Goal: Transaction & Acquisition: Purchase product/service

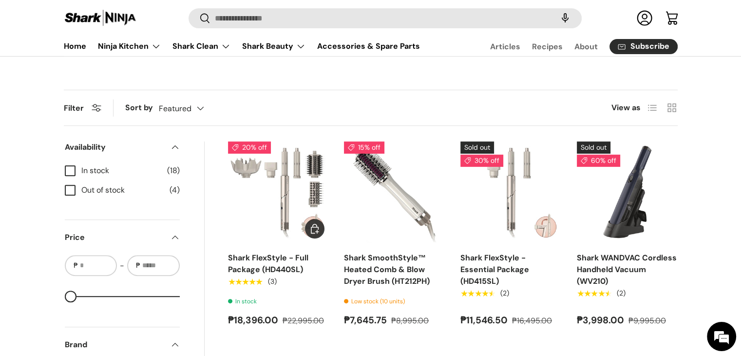
scroll to position [341, 0]
click at [126, 47] on link "Ninja Kitchen" at bounding box center [129, 46] width 63 height 19
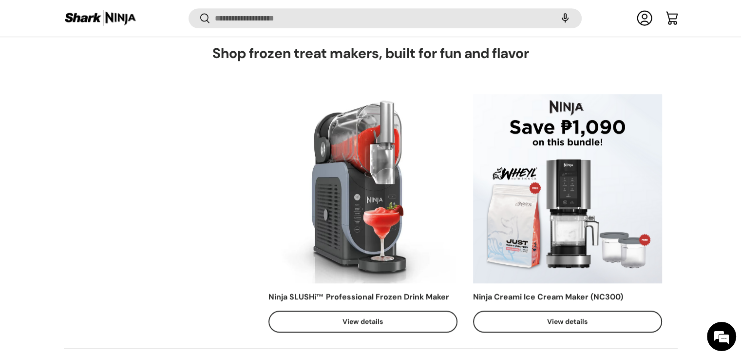
scroll to position [485, 0]
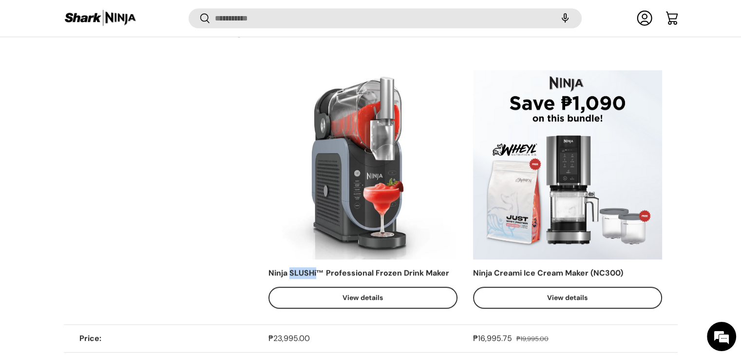
drag, startPoint x: 289, startPoint y: 273, endPoint x: 317, endPoint y: 273, distance: 28.8
click at [317, 273] on div "Ninja SLUSHi™ Professional Frozen Drink Maker" at bounding box center [363, 273] width 189 height 12
copy div "SLUSHi"
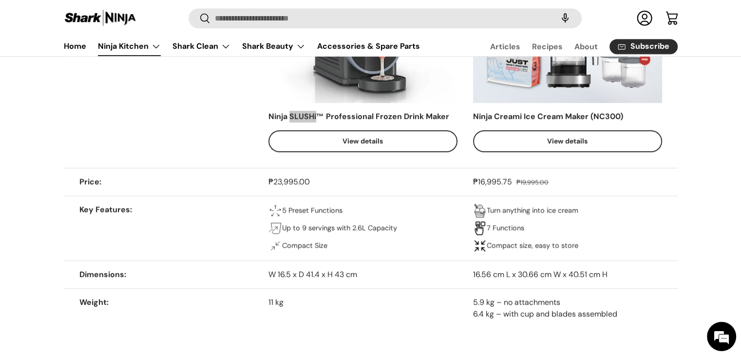
scroll to position [584, 0]
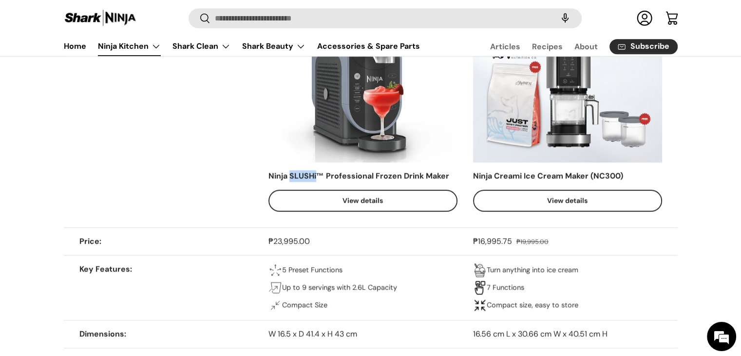
click at [290, 172] on div "Ninja SLUSHi™ Professional Frozen Drink Maker" at bounding box center [363, 176] width 189 height 12
drag, startPoint x: 269, startPoint y: 175, endPoint x: 446, endPoint y: 176, distance: 177.4
click at [446, 176] on div "Ninja SLUSHi™ Professional Frozen Drink Maker" at bounding box center [363, 176] width 189 height 12
copy div "Ninja SLUSHi™ Professional Frozen Drink Maker"
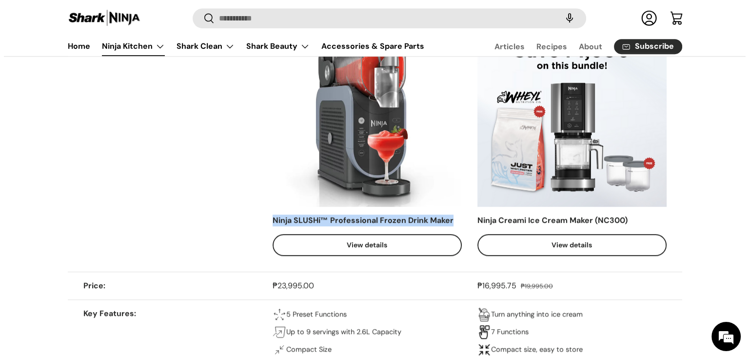
scroll to position [486, 0]
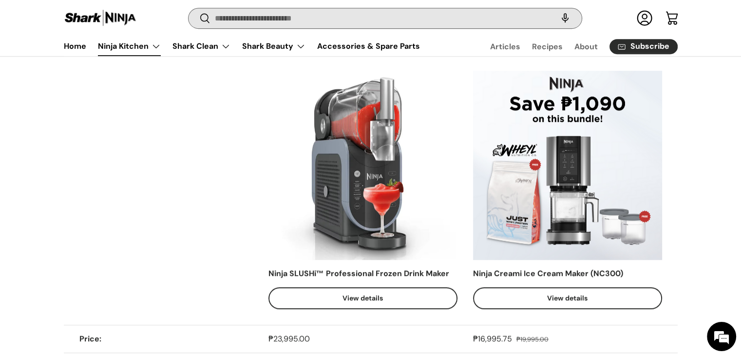
click at [318, 16] on input "Search" at bounding box center [385, 18] width 393 height 20
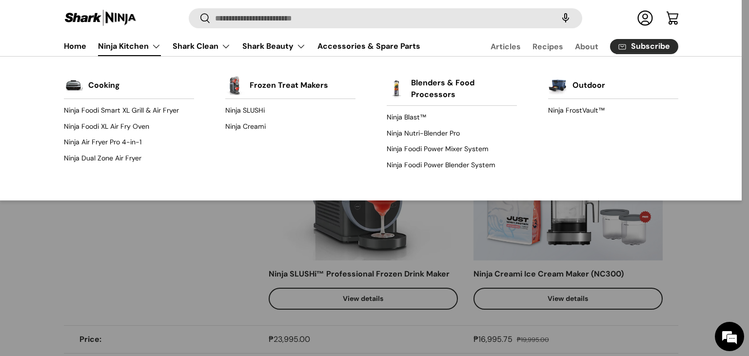
click at [143, 45] on link "Ninja Kitchen" at bounding box center [129, 46] width 63 height 19
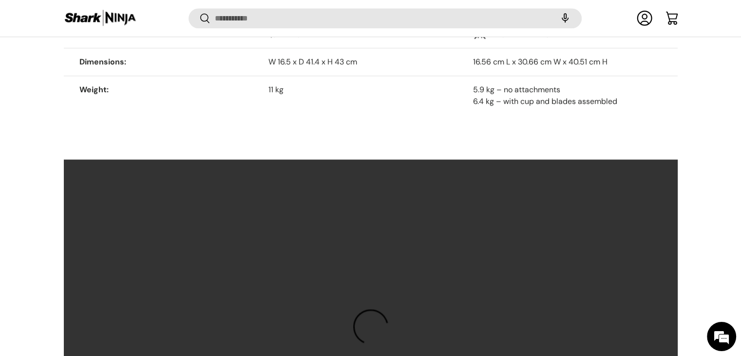
scroll to position [924, 0]
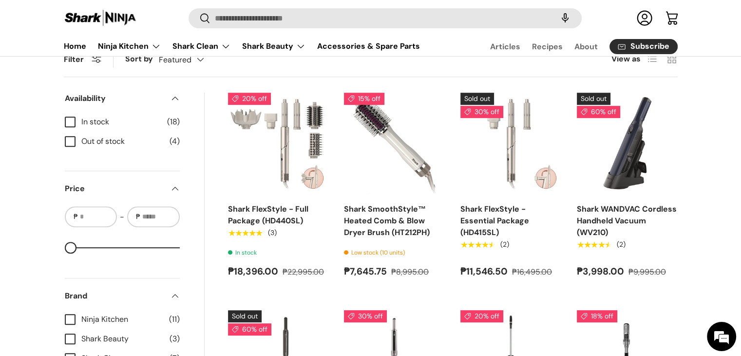
scroll to position [246, 0]
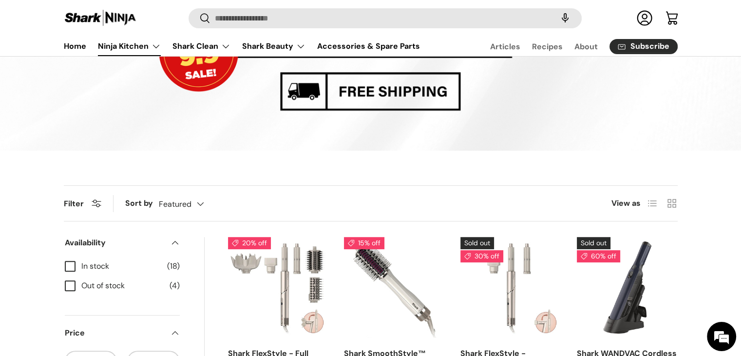
click at [131, 51] on link "Ninja Kitchen" at bounding box center [129, 46] width 63 height 19
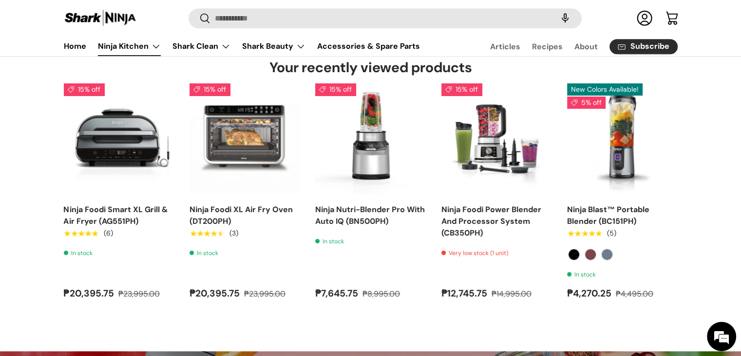
scroll to position [4484, 0]
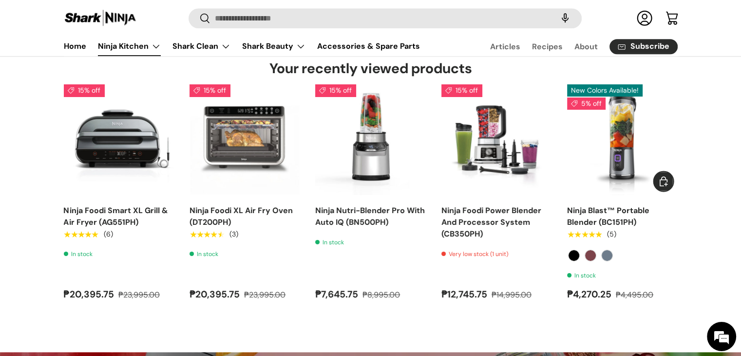
click at [664, 184] on button "Choose options Choose options" at bounding box center [663, 181] width 19 height 19
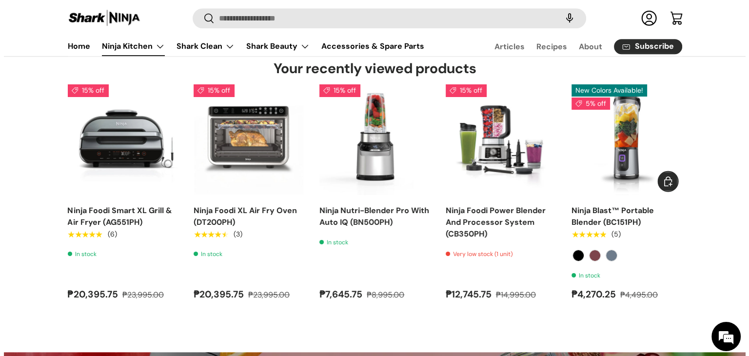
scroll to position [0, 0]
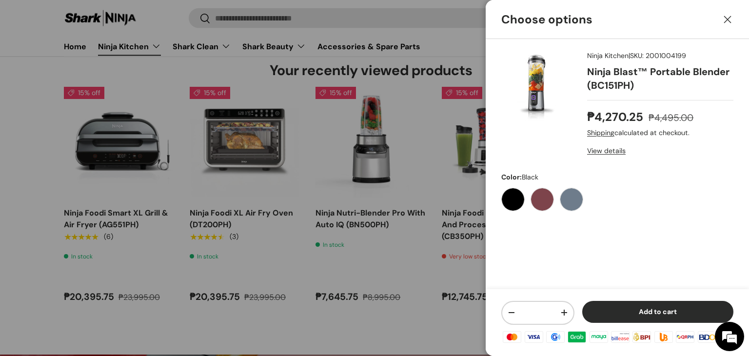
click at [725, 18] on button "Close" at bounding box center [727, 19] width 21 height 21
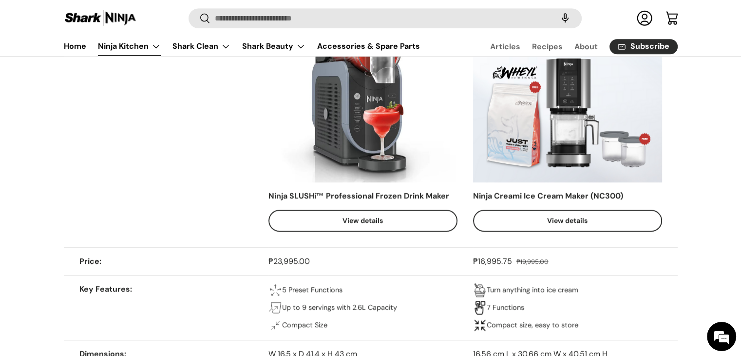
scroll to position [481, 0]
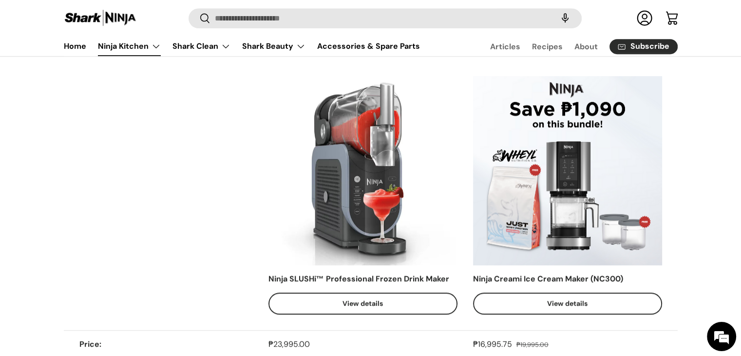
click at [359, 307] on link "View details" at bounding box center [363, 303] width 189 height 22
